Goal: Navigation & Orientation: Find specific page/section

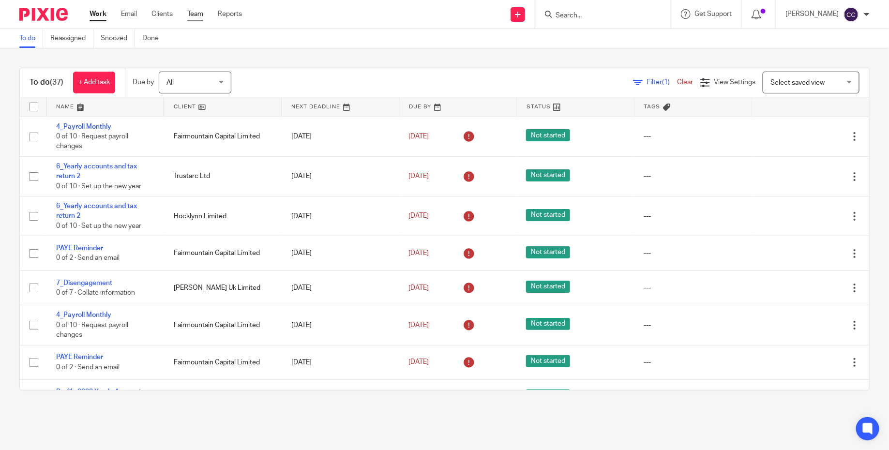
click at [194, 14] on link "Team" at bounding box center [195, 14] width 16 height 10
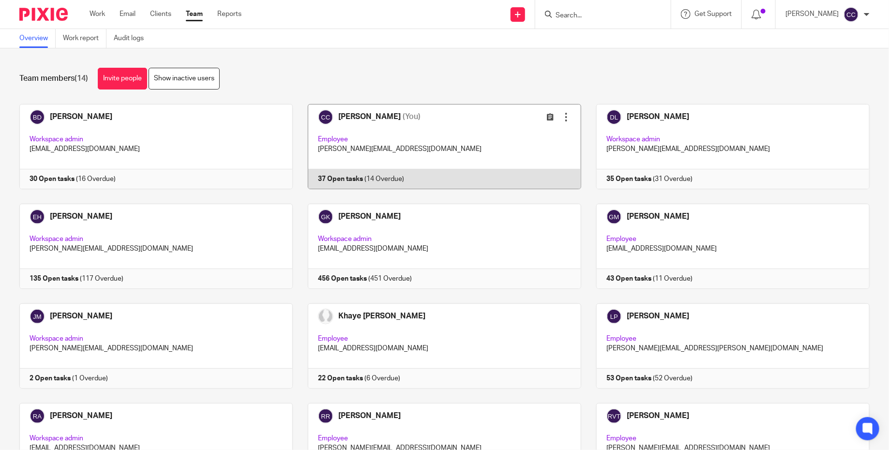
click at [413, 160] on link at bounding box center [437, 146] width 288 height 85
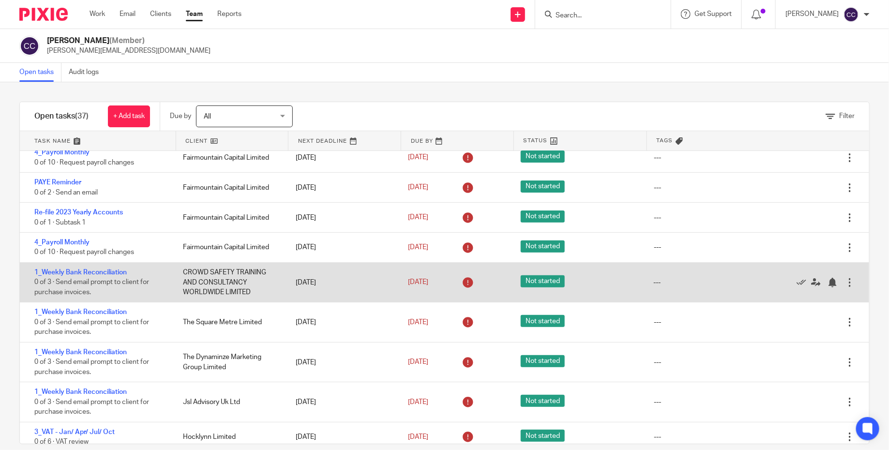
scroll to position [180, 0]
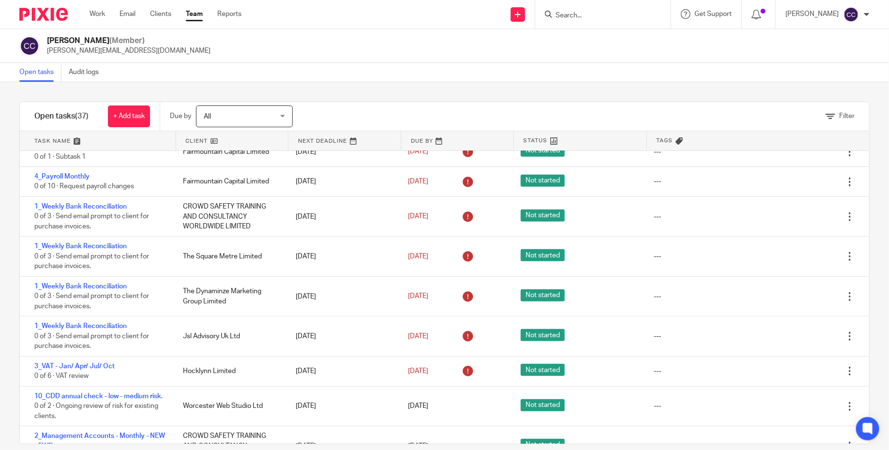
scroll to position [225, 0]
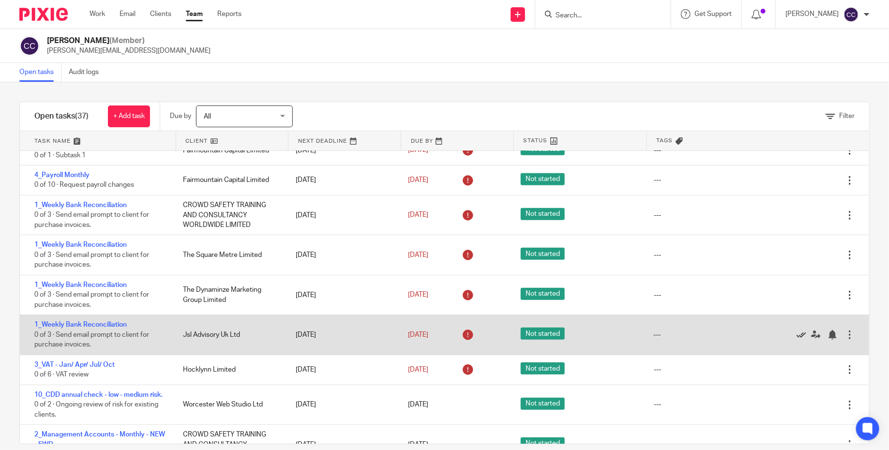
click at [802, 339] on icon at bounding box center [801, 335] width 10 height 10
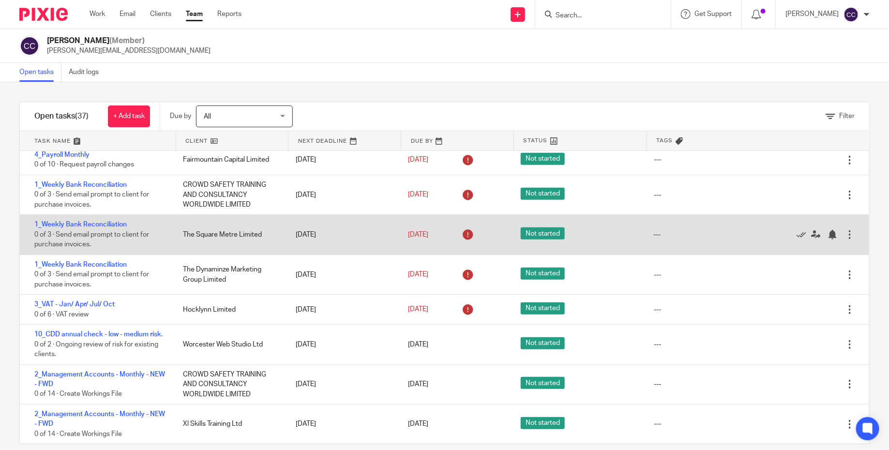
scroll to position [246, 0]
